Goal: Navigation & Orientation: Browse casually

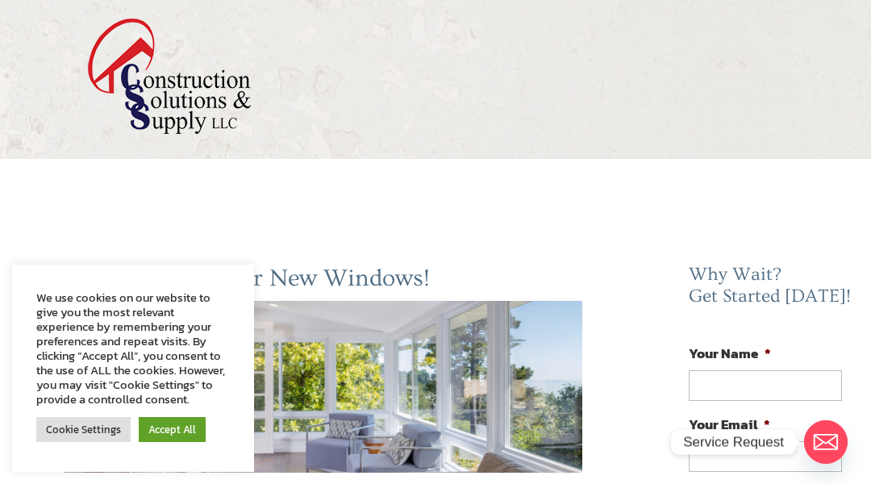
scroll to position [2653, 0]
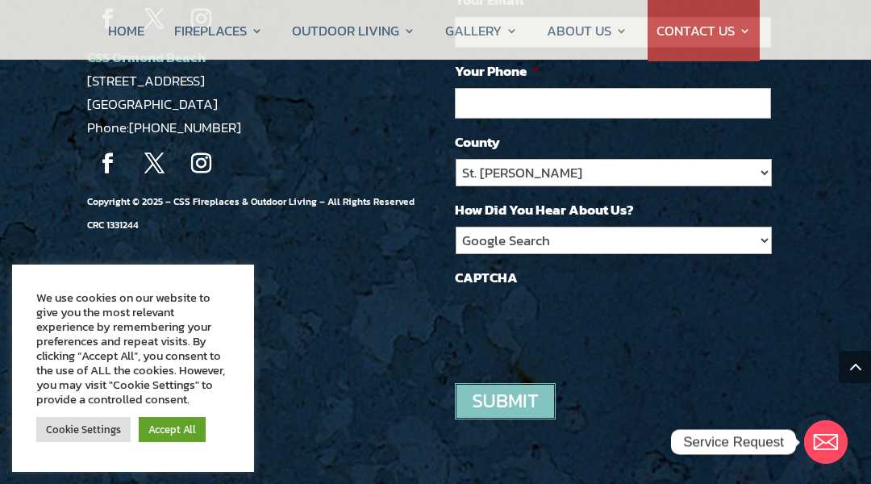
scroll to position [1881, 0]
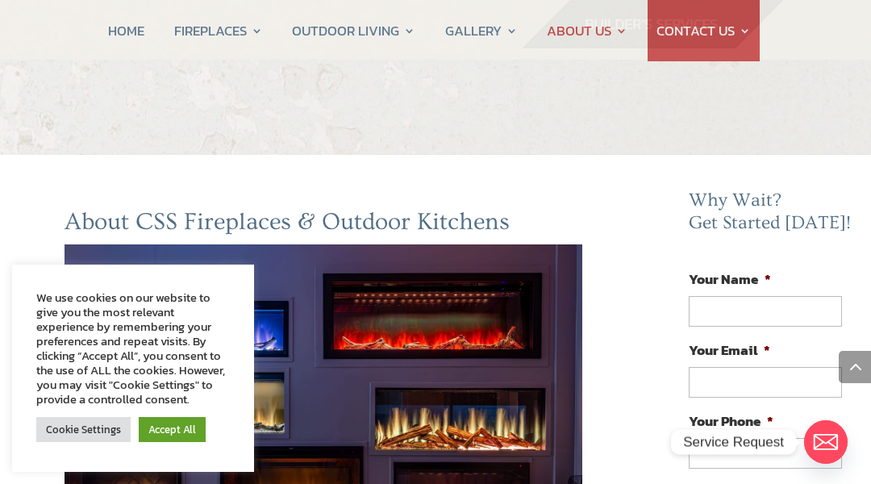
scroll to position [1620, 0]
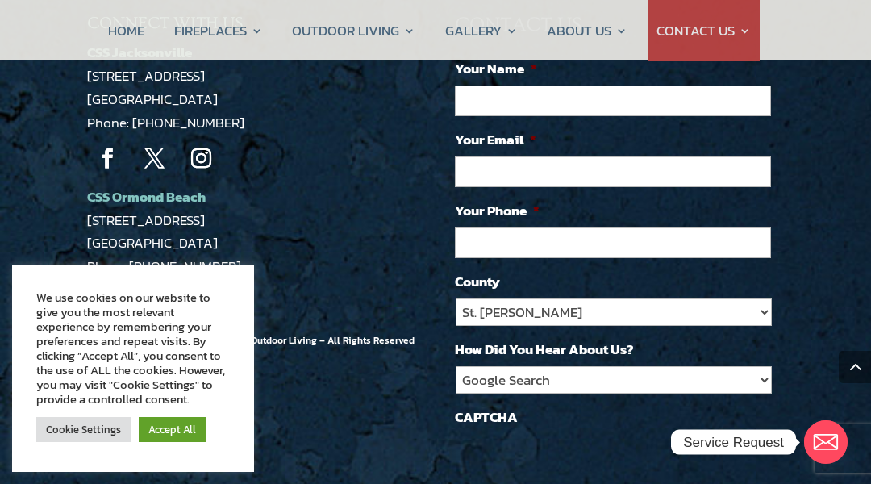
scroll to position [1620, 0]
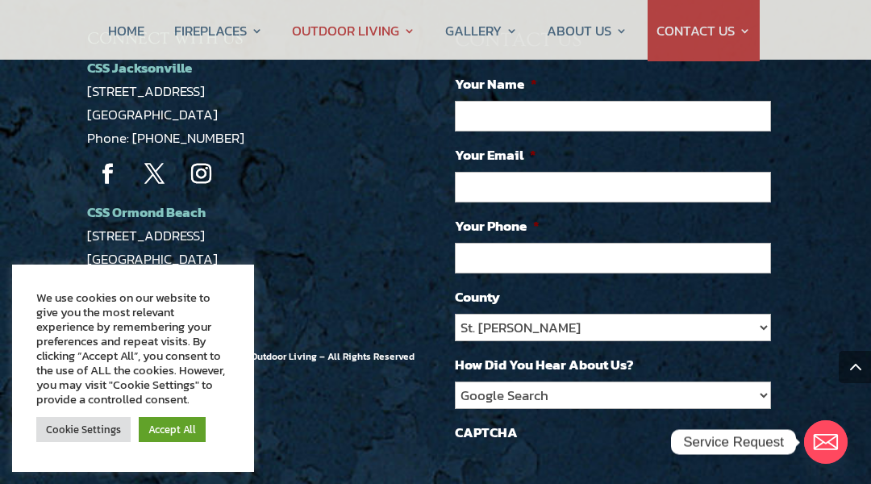
scroll to position [2545, 0]
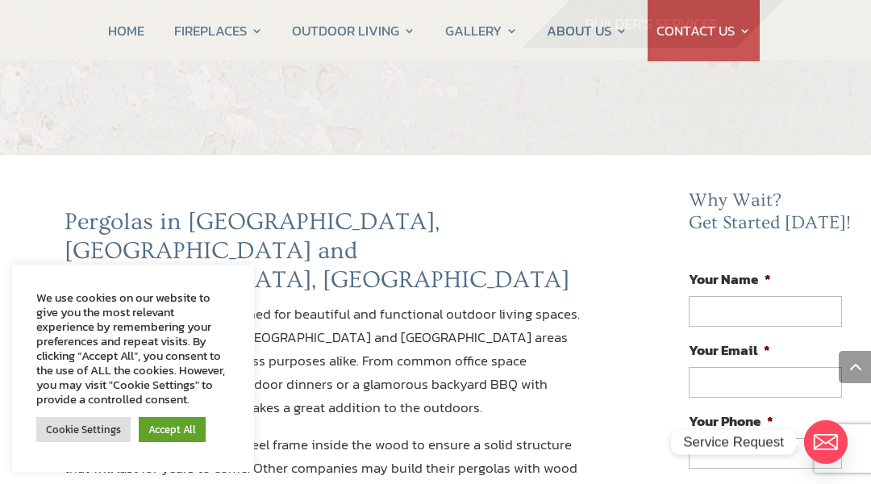
scroll to position [1620, 0]
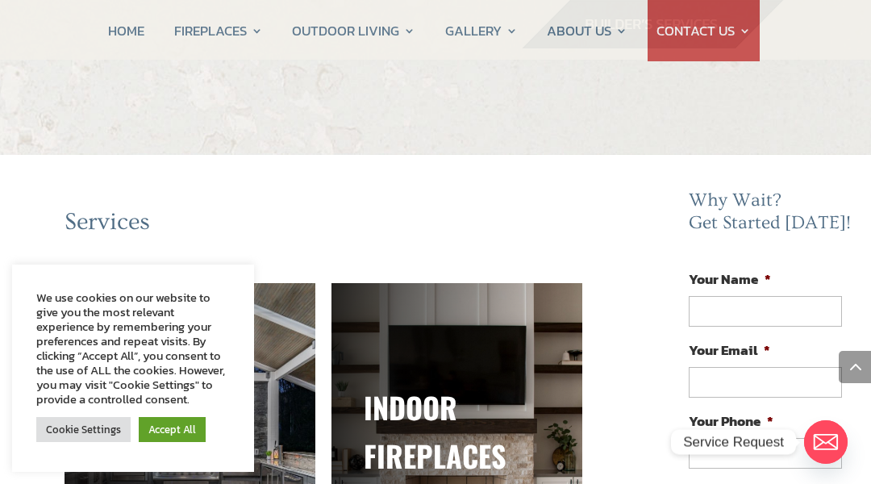
scroll to position [1620, 0]
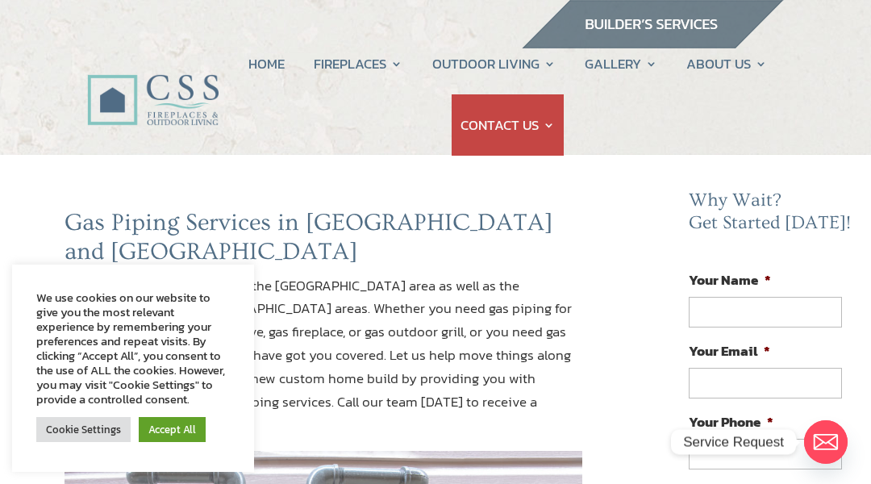
scroll to position [1620, 0]
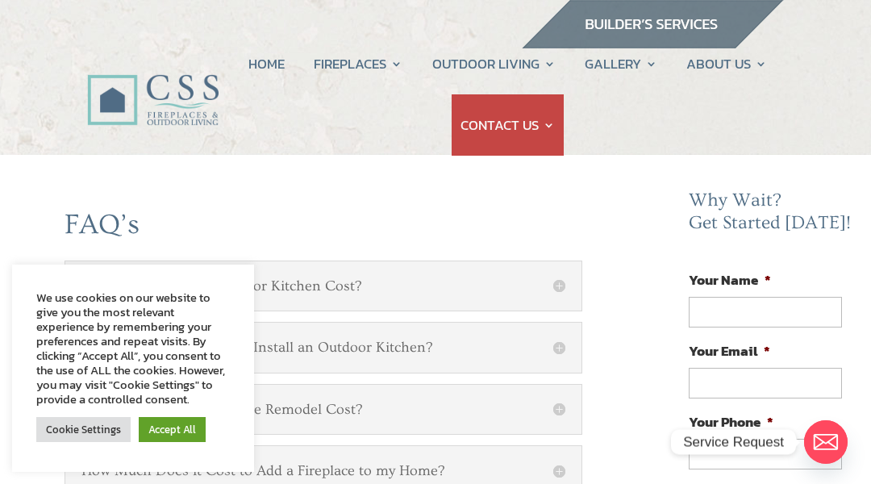
scroll to position [1620, 0]
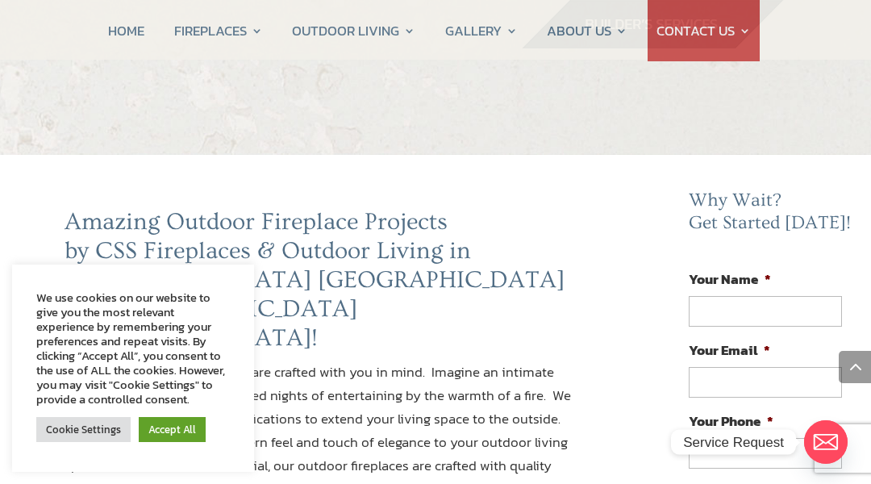
scroll to position [1931, 0]
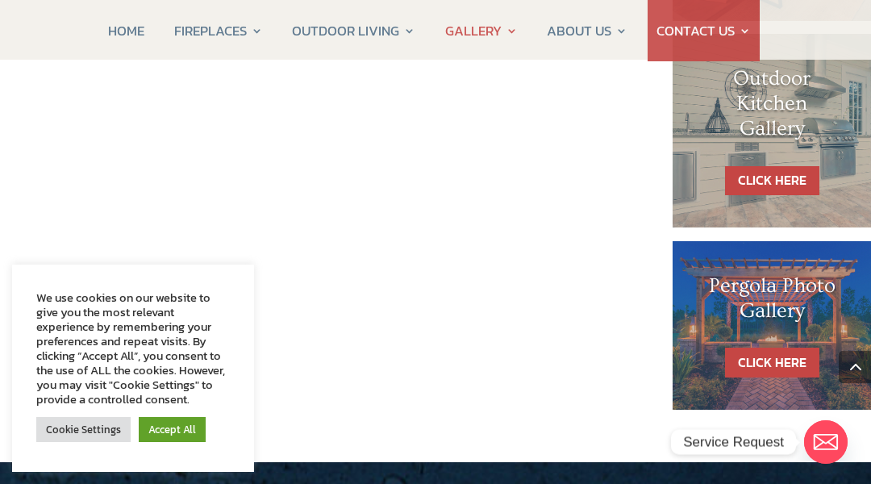
scroll to position [1620, 0]
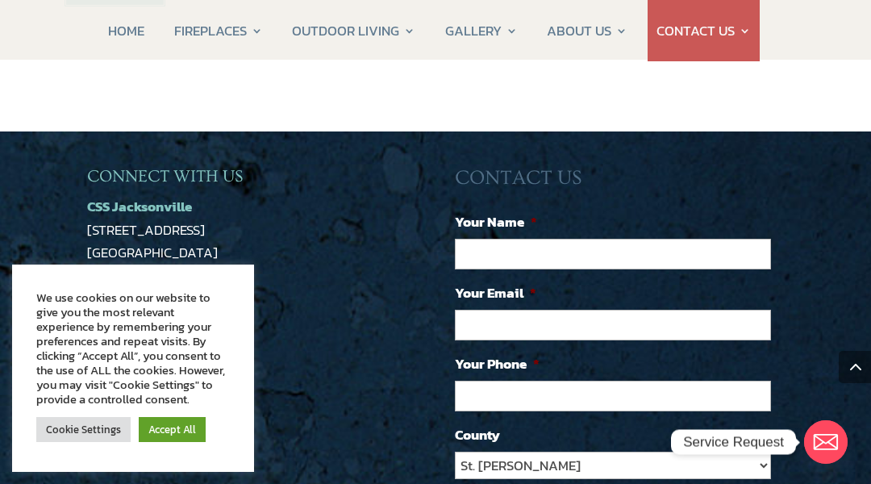
scroll to position [1773, 0]
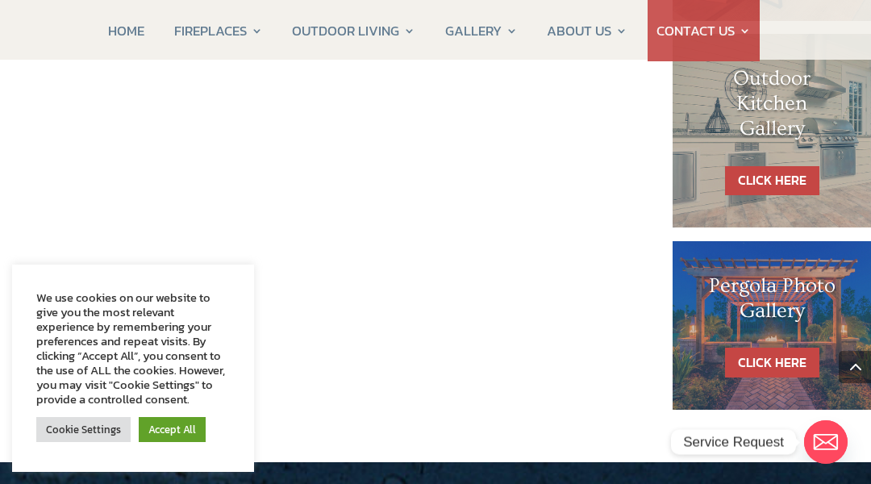
scroll to position [1452, 0]
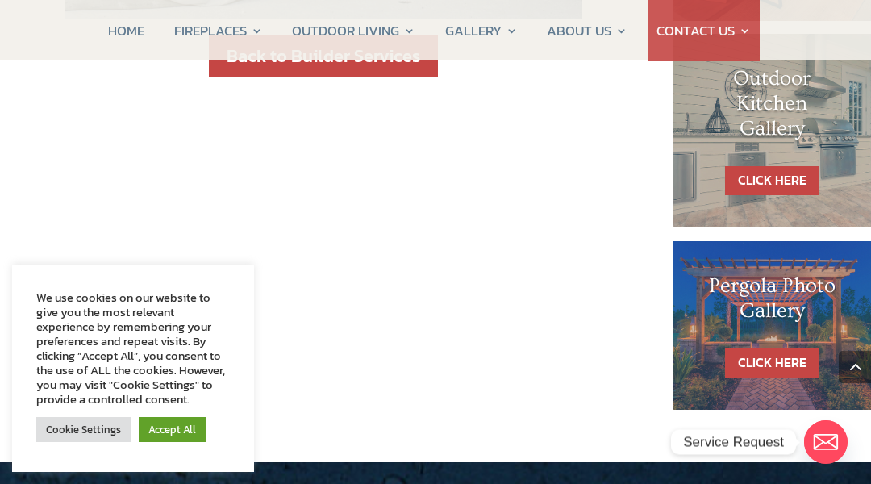
scroll to position [1452, 0]
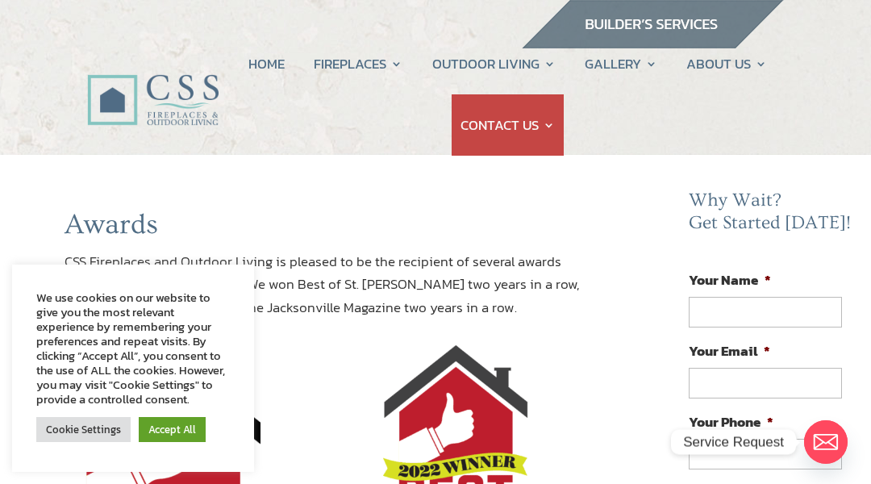
scroll to position [1620, 0]
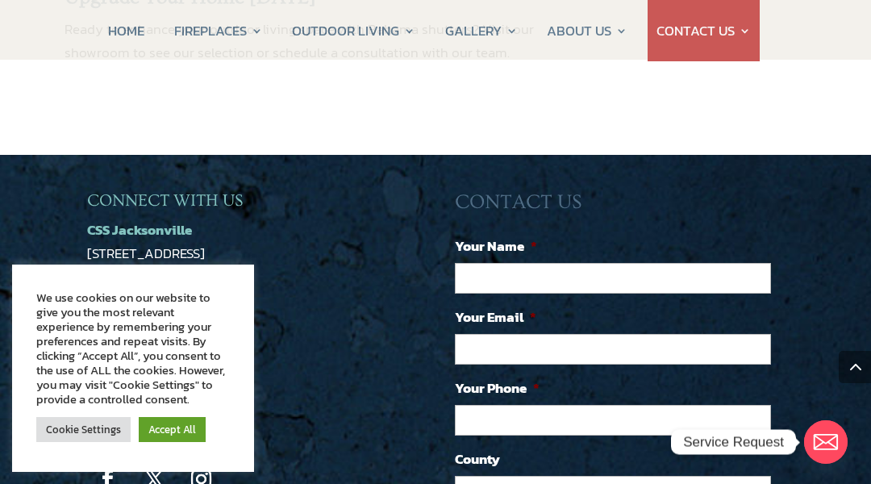
scroll to position [1797, 0]
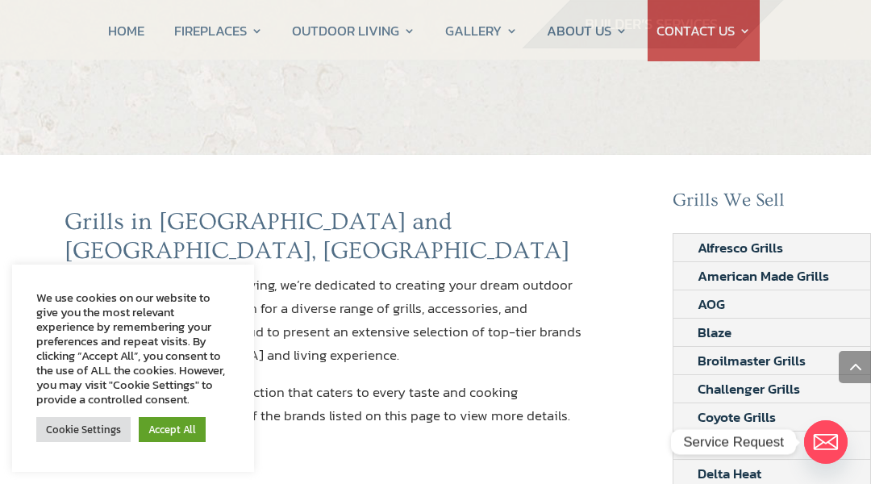
scroll to position [1688, 0]
